Goal: Check status

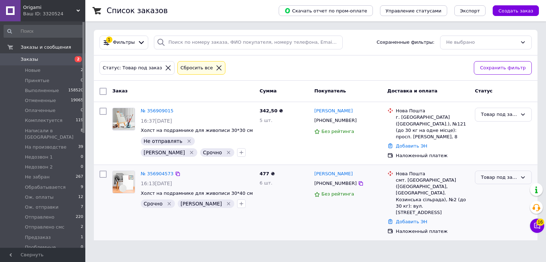
click at [520, 174] on icon at bounding box center [523, 177] width 6 height 6
click at [496, 207] on li "На производстве" at bounding box center [503, 213] width 56 height 13
click at [493, 114] on div "Товар под заказ" at bounding box center [499, 114] width 36 height 7
click at [493, 144] on li "На производстве" at bounding box center [503, 150] width 56 height 13
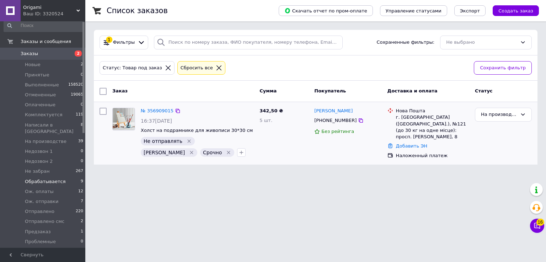
scroll to position [0, 0]
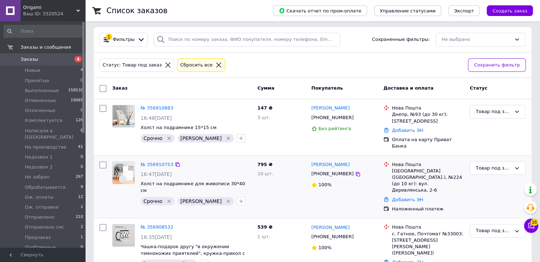
scroll to position [4, 0]
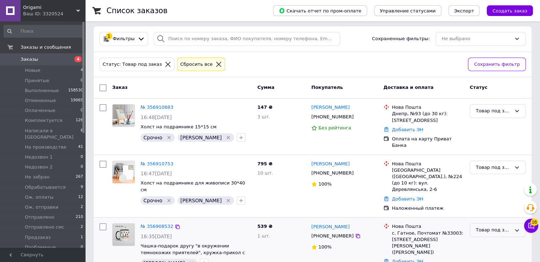
click at [517, 223] on div "Товар под заказ" at bounding box center [498, 230] width 56 height 14
click at [494, 164] on div "Товар под заказ" at bounding box center [494, 167] width 36 height 7
click at [485, 204] on li "Ож. отправки" at bounding box center [497, 210] width 55 height 13
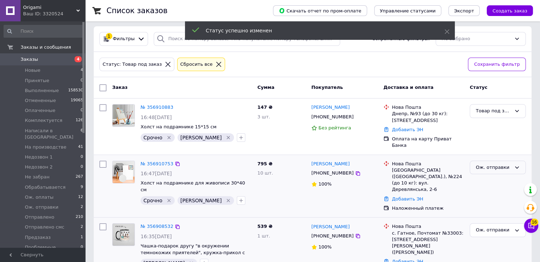
click at [489, 164] on div "Ож. отправки" at bounding box center [494, 167] width 36 height 7
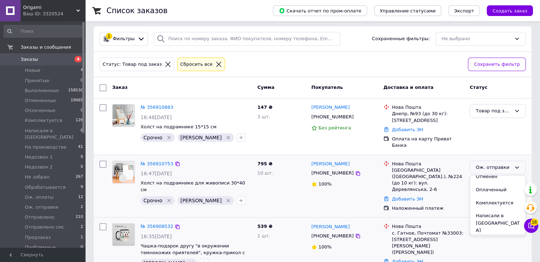
scroll to position [36, 0]
click at [484, 233] on li "На производстве" at bounding box center [497, 239] width 55 height 13
click at [484, 111] on div "Товар под заказ" at bounding box center [494, 110] width 36 height 7
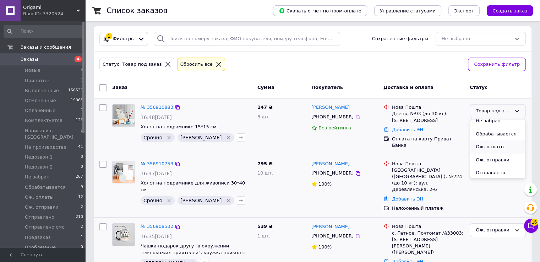
scroll to position [142, 0]
click at [492, 148] on li "Ож. отправки" at bounding box center [497, 154] width 55 height 13
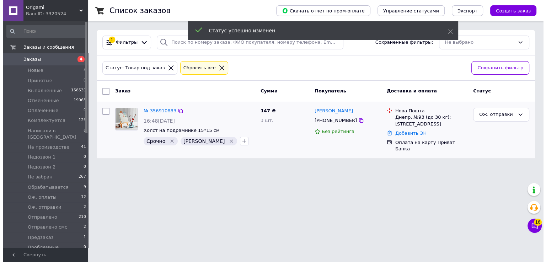
scroll to position [0, 0]
